Goal: Transaction & Acquisition: Purchase product/service

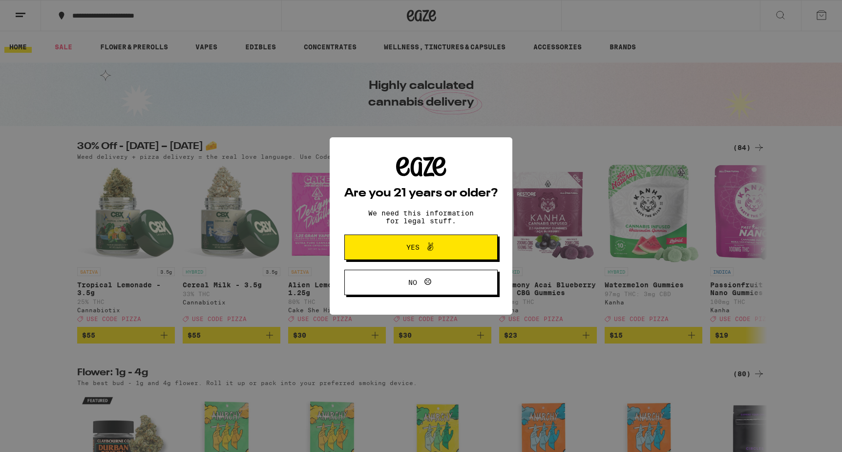
click at [440, 239] on button "Yes" at bounding box center [420, 246] width 153 height 25
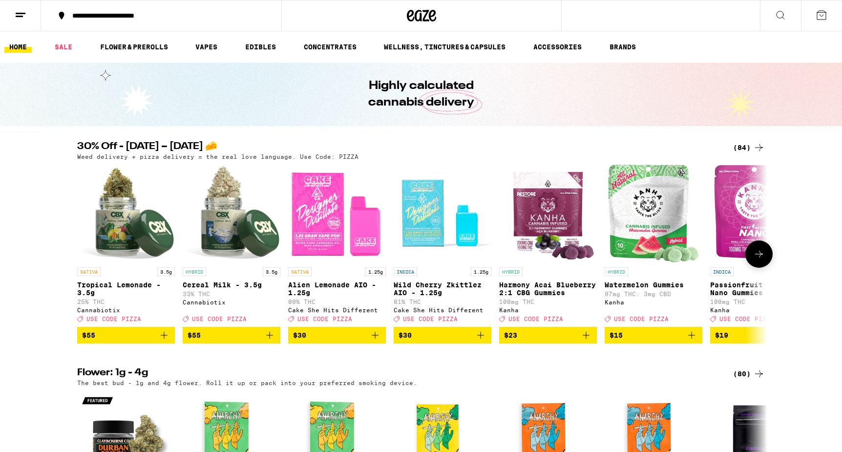
click at [760, 260] on icon at bounding box center [759, 254] width 12 height 12
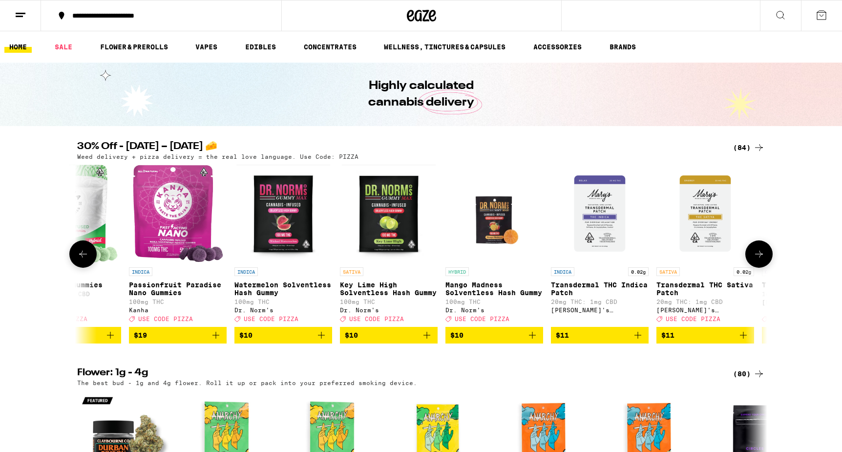
click at [760, 260] on icon at bounding box center [759, 254] width 12 height 12
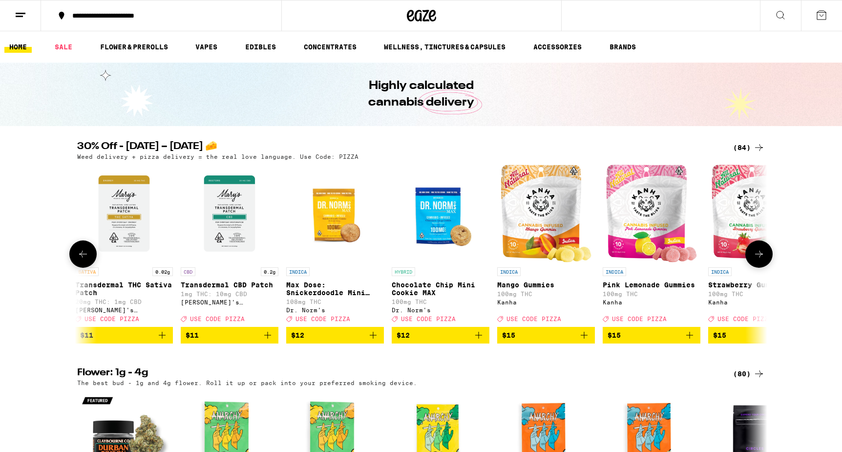
click at [760, 260] on icon at bounding box center [759, 254] width 12 height 12
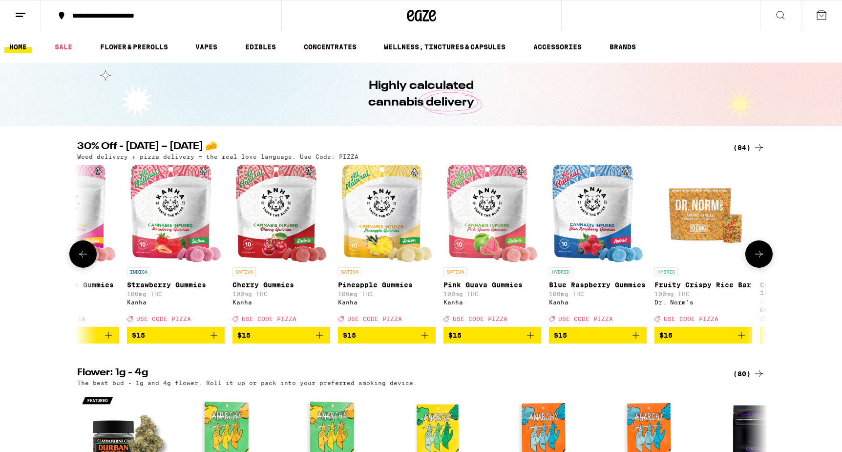
click at [760, 260] on icon at bounding box center [759, 254] width 12 height 12
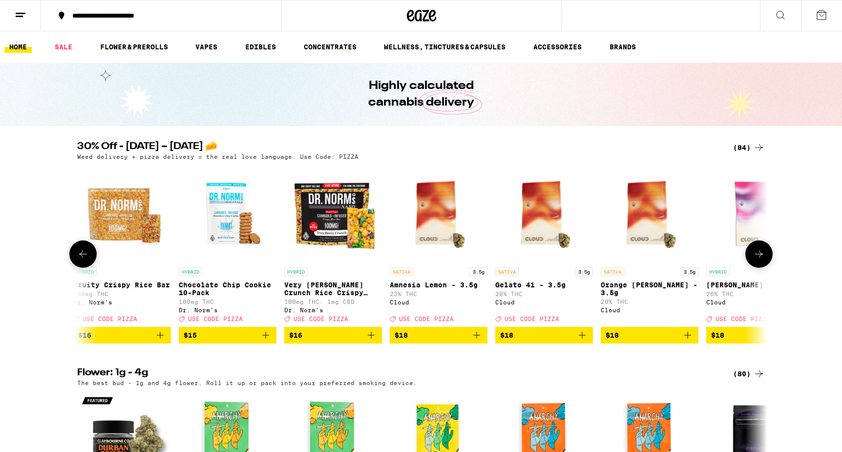
click at [760, 260] on icon at bounding box center [759, 254] width 12 height 12
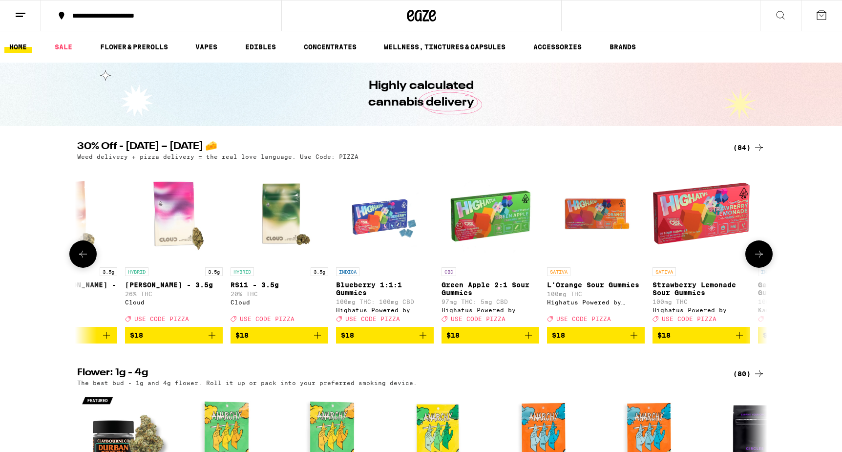
click at [760, 260] on icon at bounding box center [759, 254] width 12 height 12
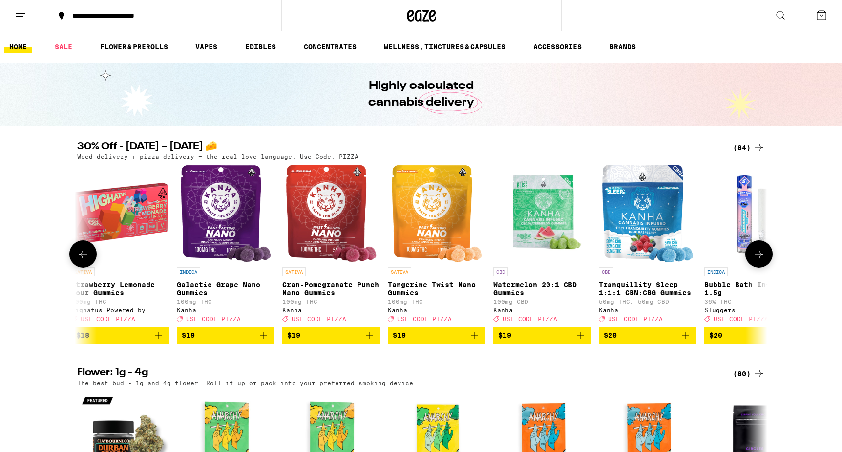
click at [760, 260] on icon at bounding box center [759, 254] width 12 height 12
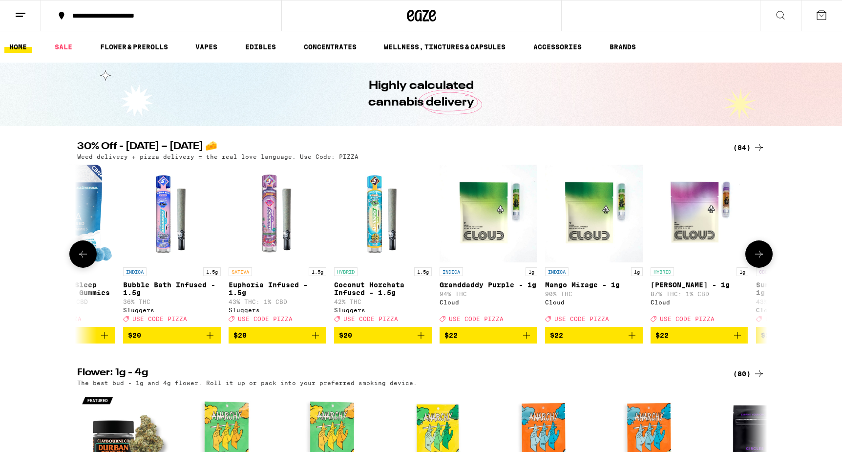
click at [760, 260] on icon at bounding box center [759, 254] width 12 height 12
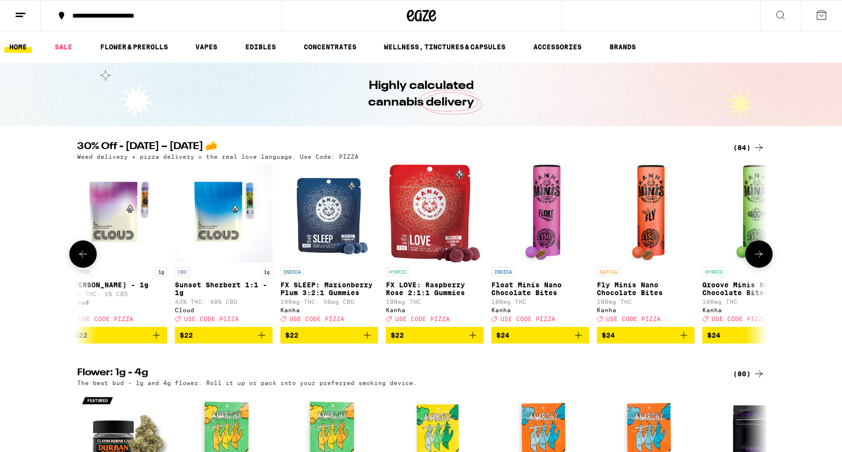
click at [760, 260] on icon at bounding box center [759, 254] width 12 height 12
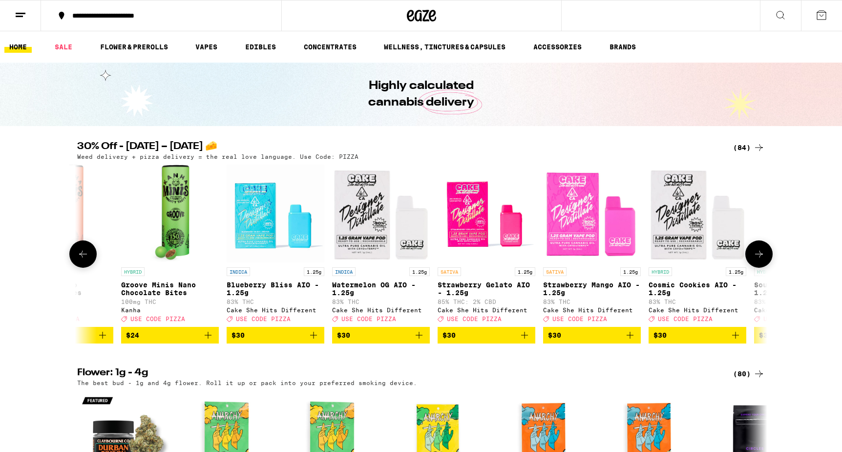
click at [760, 260] on icon at bounding box center [759, 254] width 12 height 12
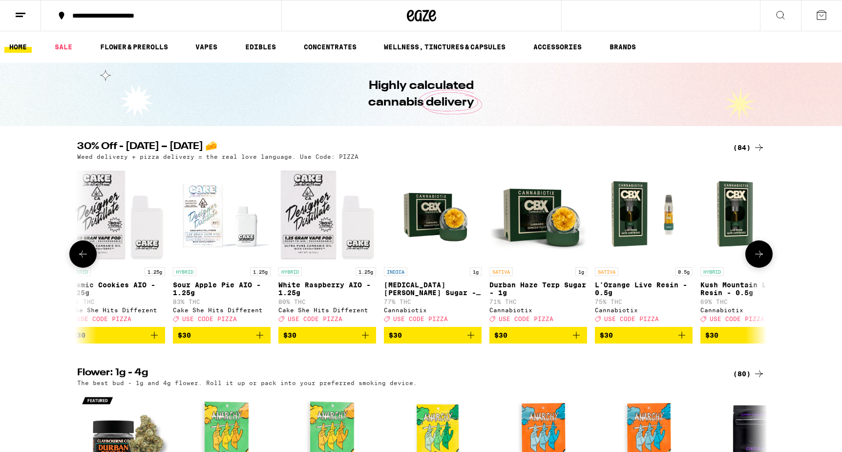
click at [760, 260] on icon at bounding box center [759, 254] width 12 height 12
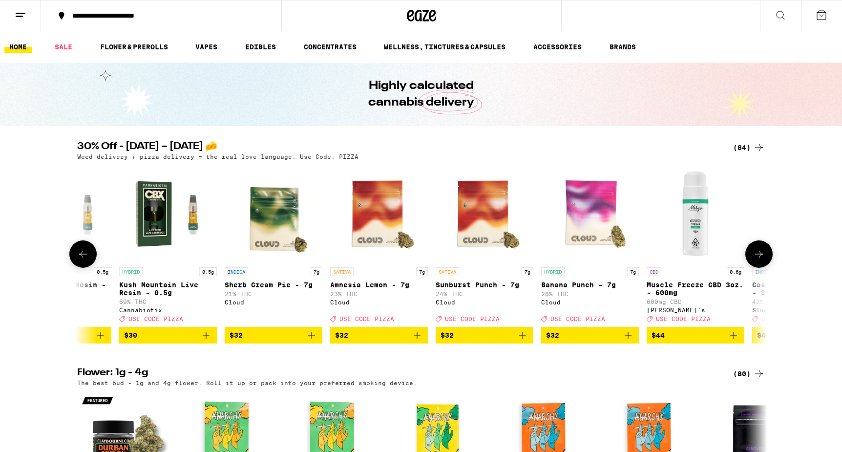
click at [760, 260] on icon at bounding box center [759, 254] width 12 height 12
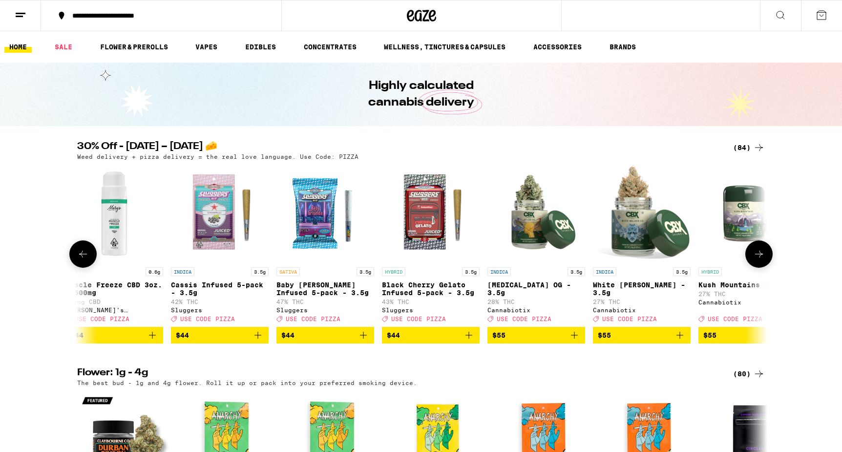
click at [760, 260] on icon at bounding box center [759, 254] width 12 height 12
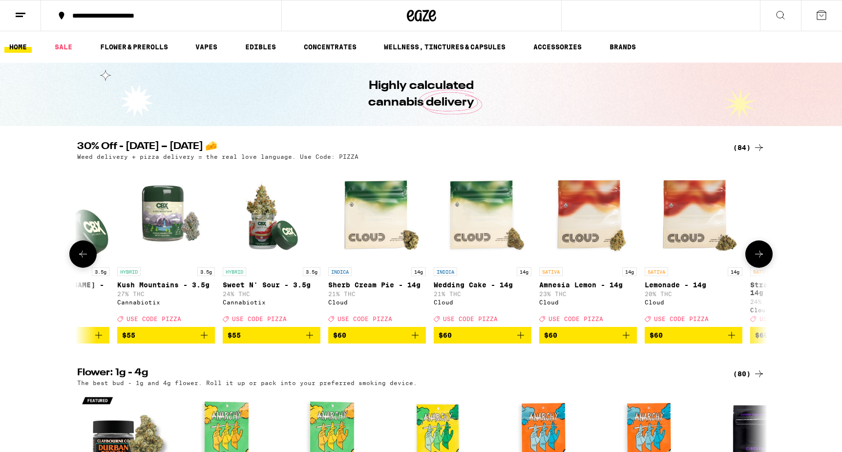
click at [760, 260] on icon at bounding box center [759, 254] width 12 height 12
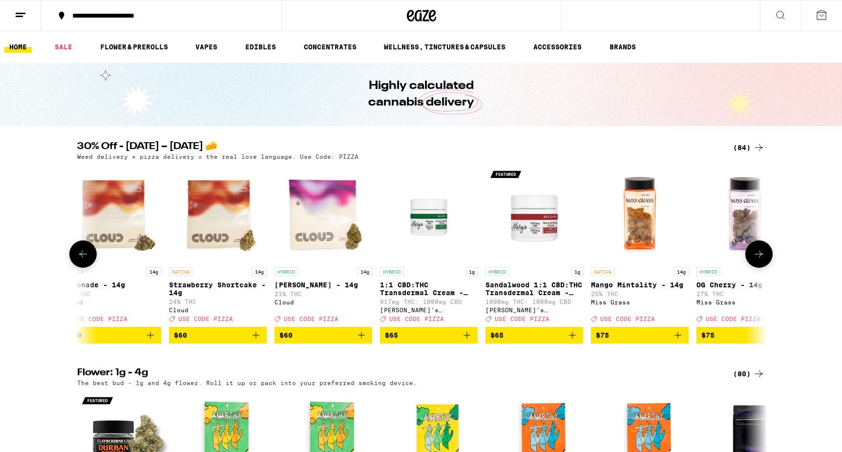
click at [760, 260] on icon at bounding box center [759, 254] width 12 height 12
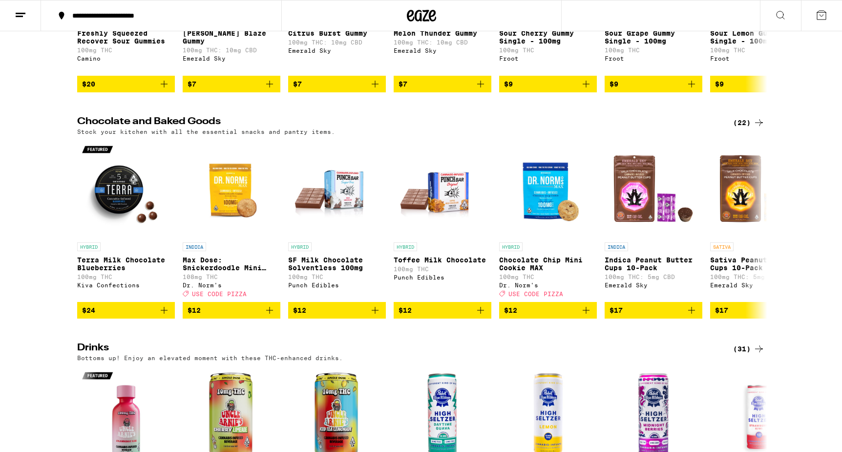
scroll to position [2306, 0]
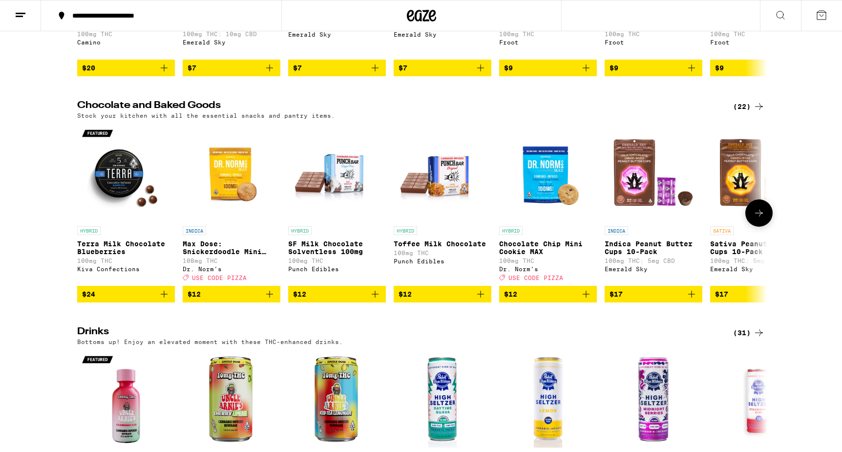
click at [761, 219] on icon at bounding box center [759, 213] width 12 height 12
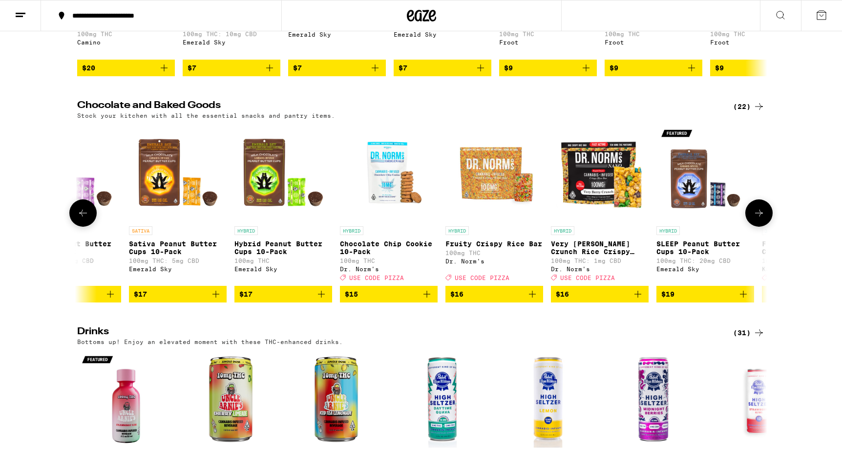
click at [761, 219] on icon at bounding box center [759, 213] width 12 height 12
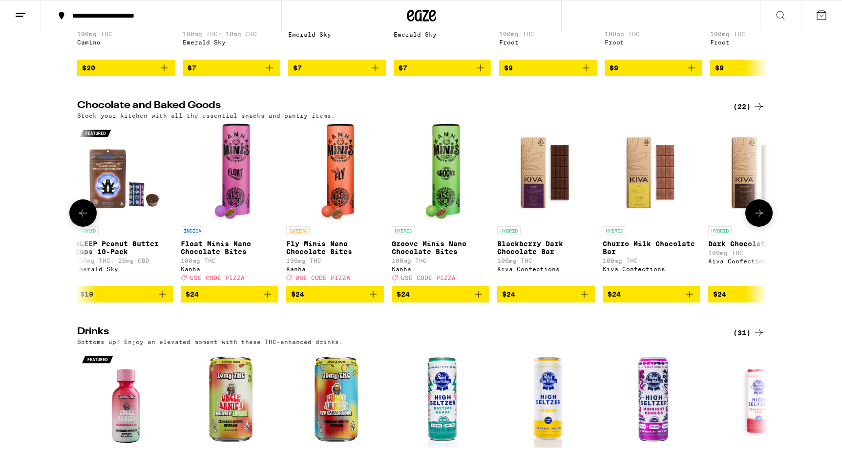
click at [761, 219] on icon at bounding box center [759, 213] width 12 height 12
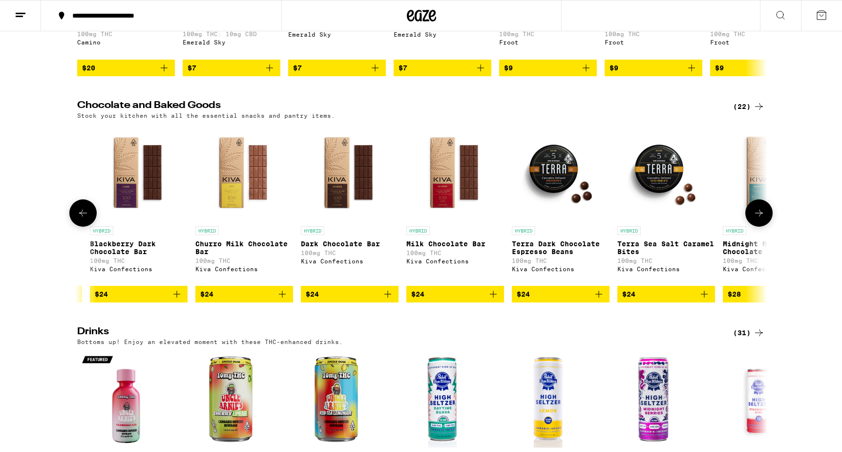
scroll to position [0, 1634]
